Goal: Check status: Check status

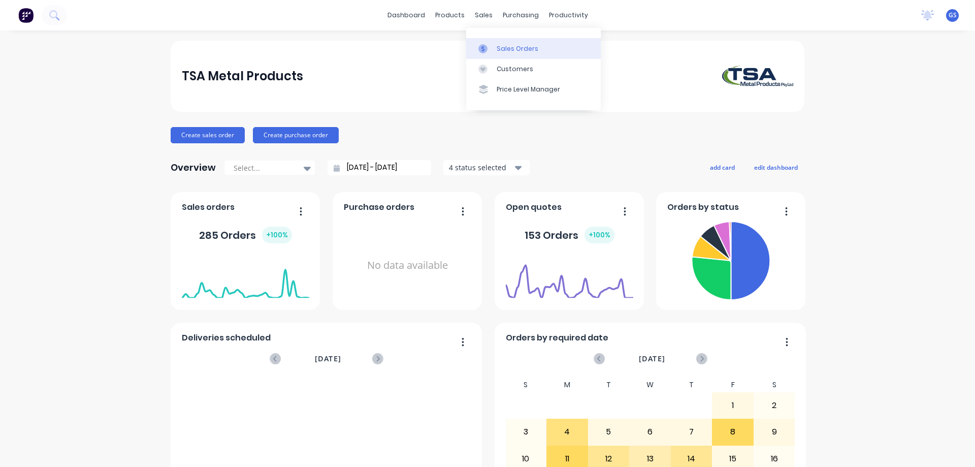
click at [509, 50] on div "Sales Orders" at bounding box center [518, 48] width 42 height 9
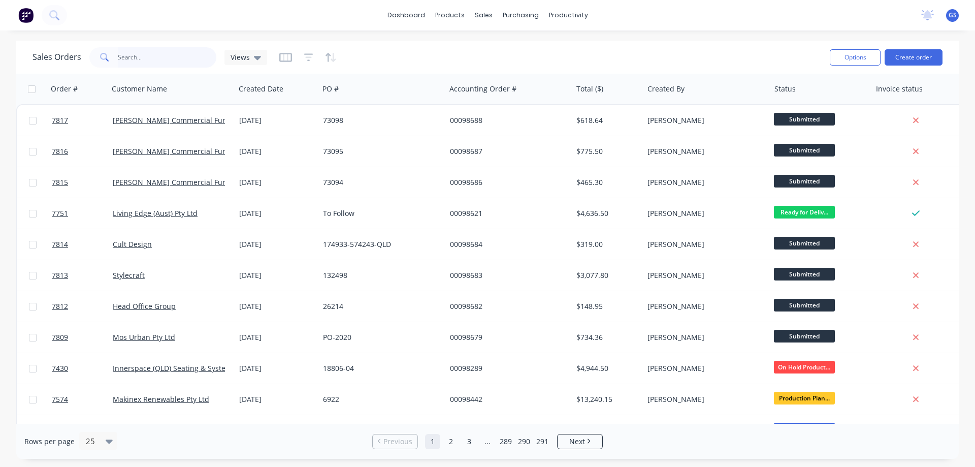
click at [139, 60] on input "text" at bounding box center [167, 57] width 99 height 20
type input "98528"
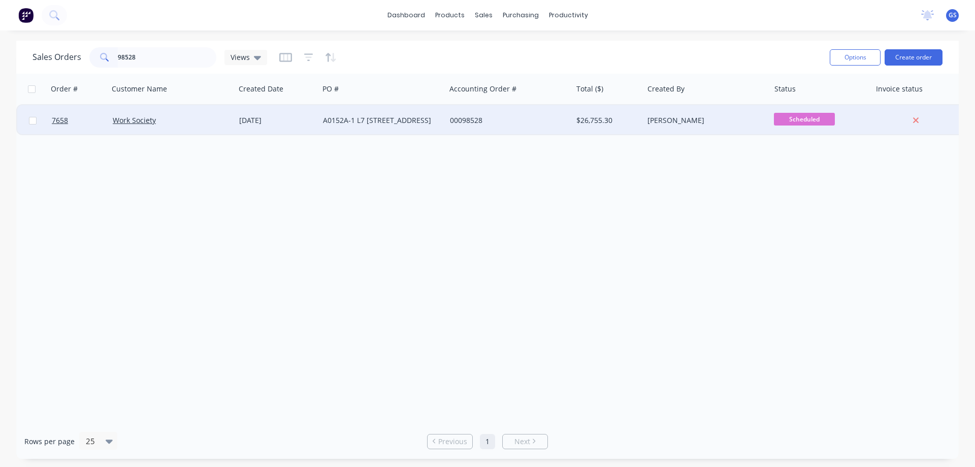
click at [176, 130] on div "Work Society" at bounding box center [172, 120] width 126 height 30
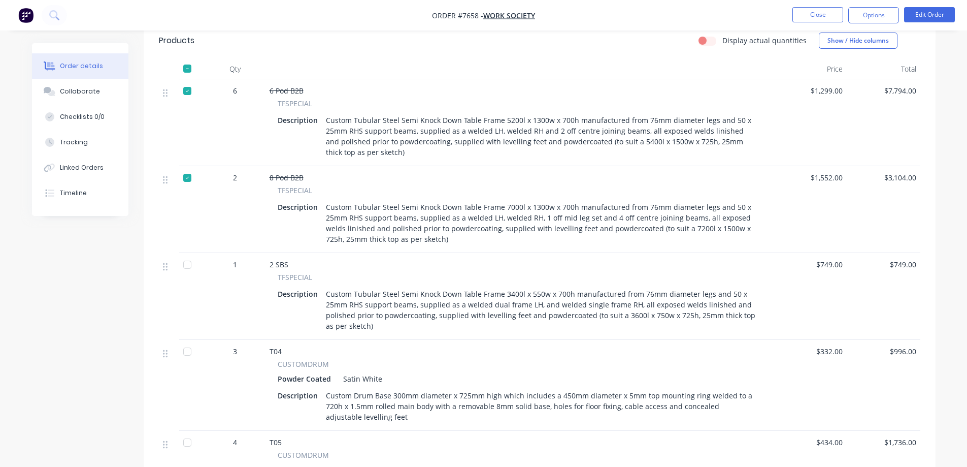
scroll to position [356, 0]
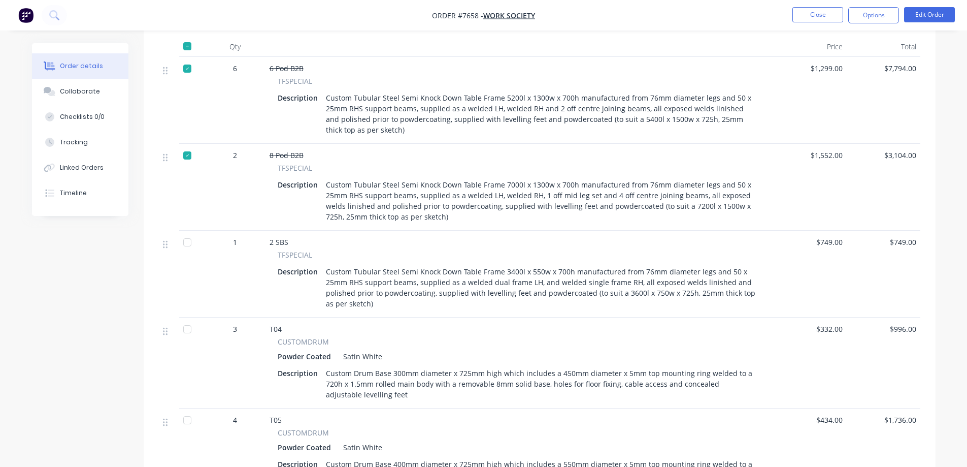
click at [187, 243] on div at bounding box center [187, 242] width 20 height 20
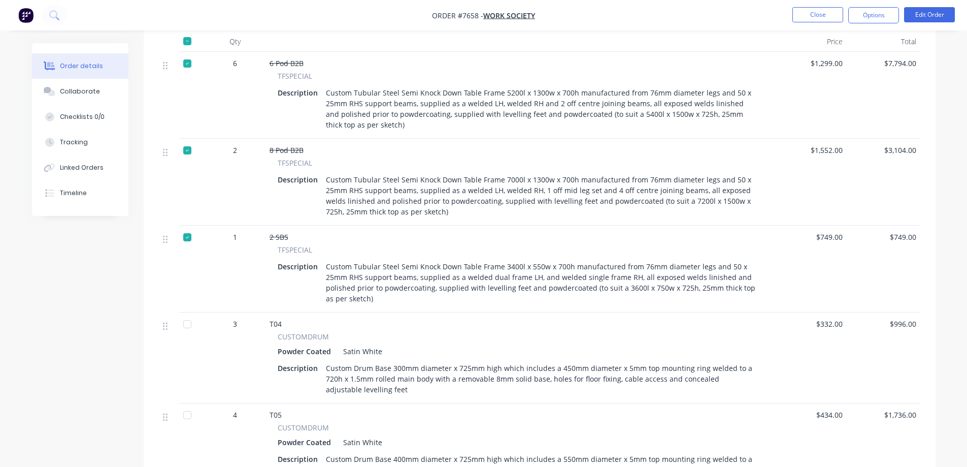
scroll to position [305, 0]
